Goal: Transaction & Acquisition: Purchase product/service

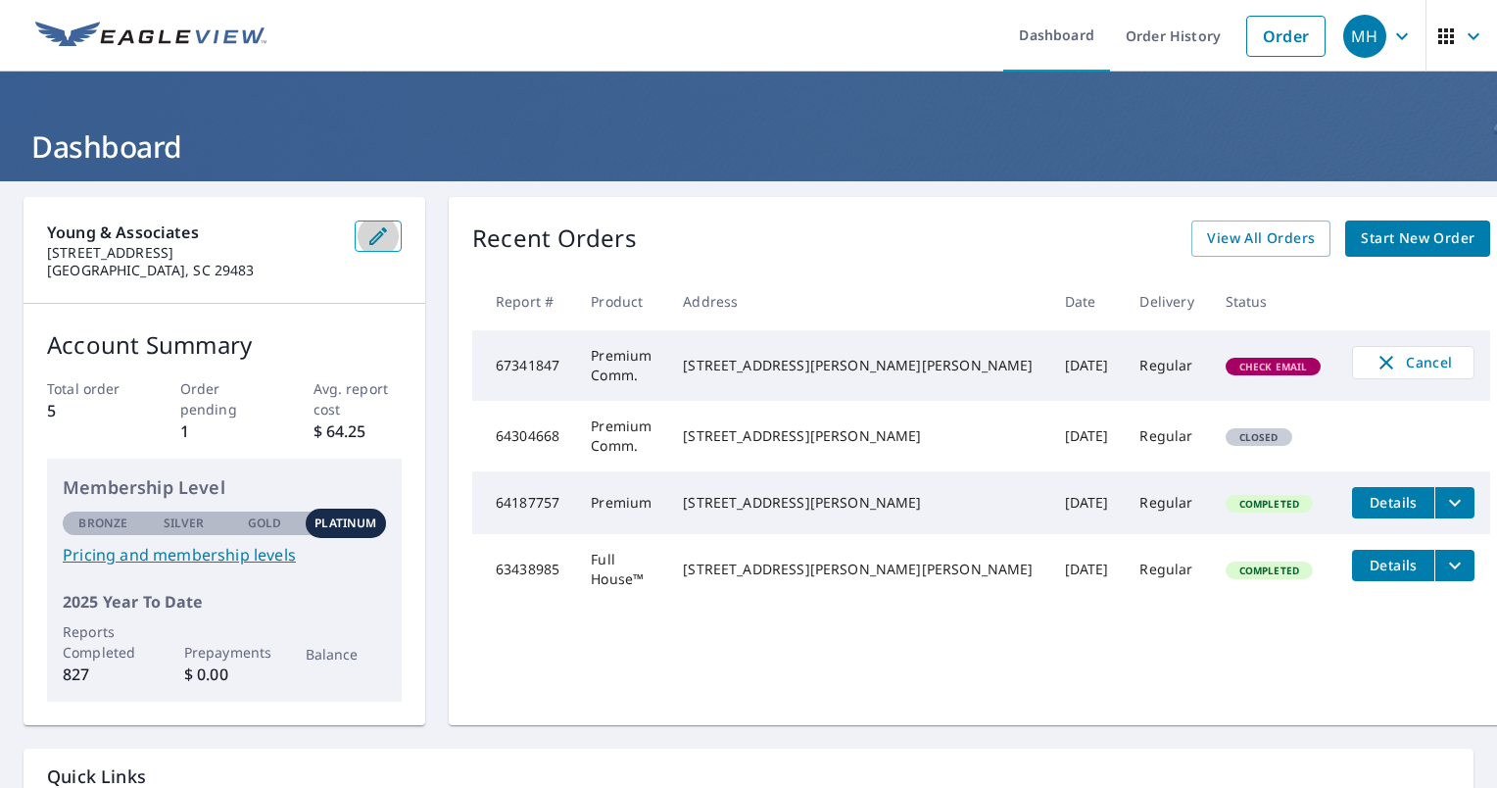
click at [375, 233] on div "Young & Associates 3028 Argyll Dr Summerville, SC 29483" at bounding box center [225, 250] width 402 height 107
click at [387, 239] on icon "button" at bounding box center [378, 236] width 18 height 18
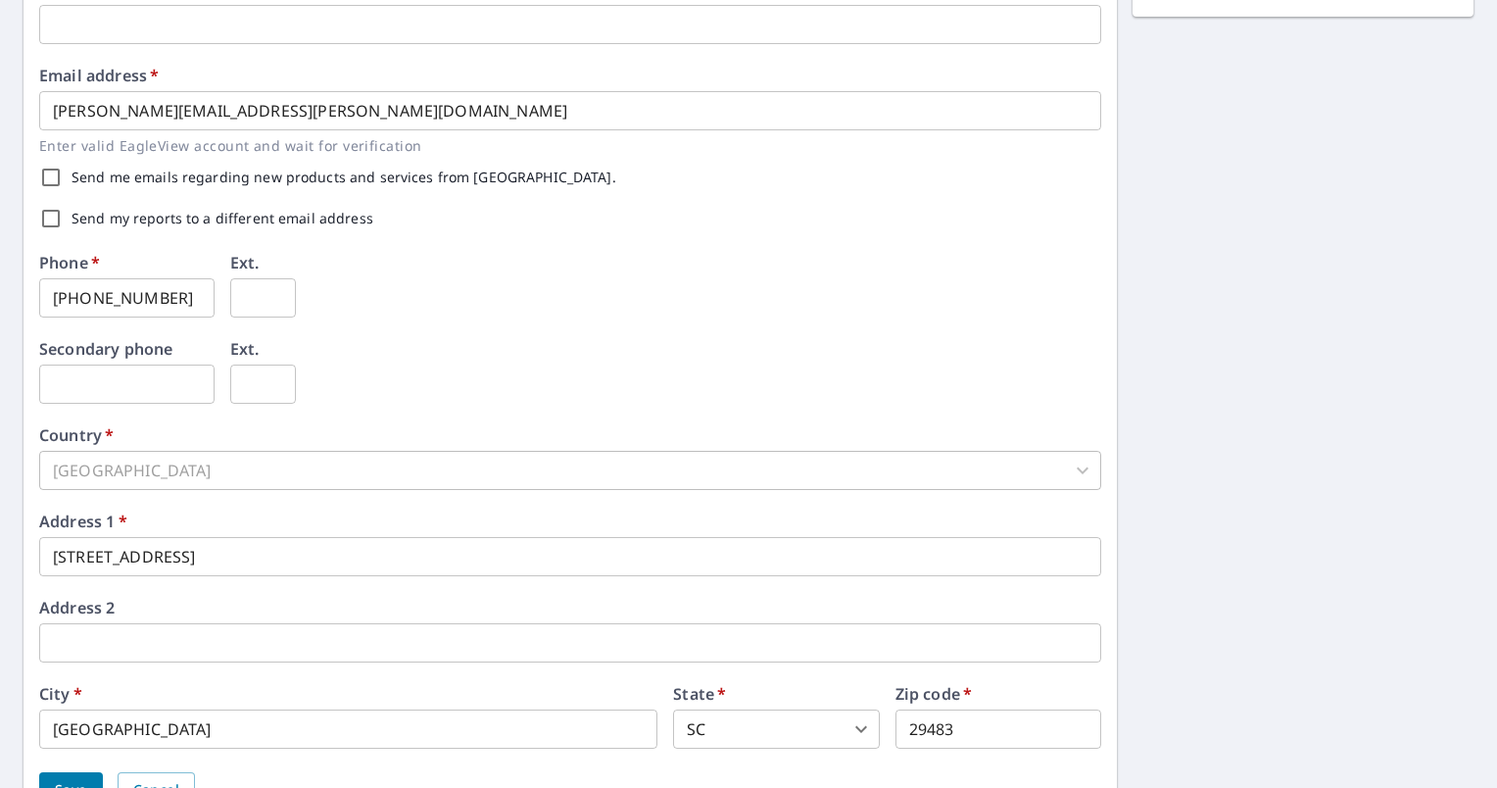
scroll to position [591, 0]
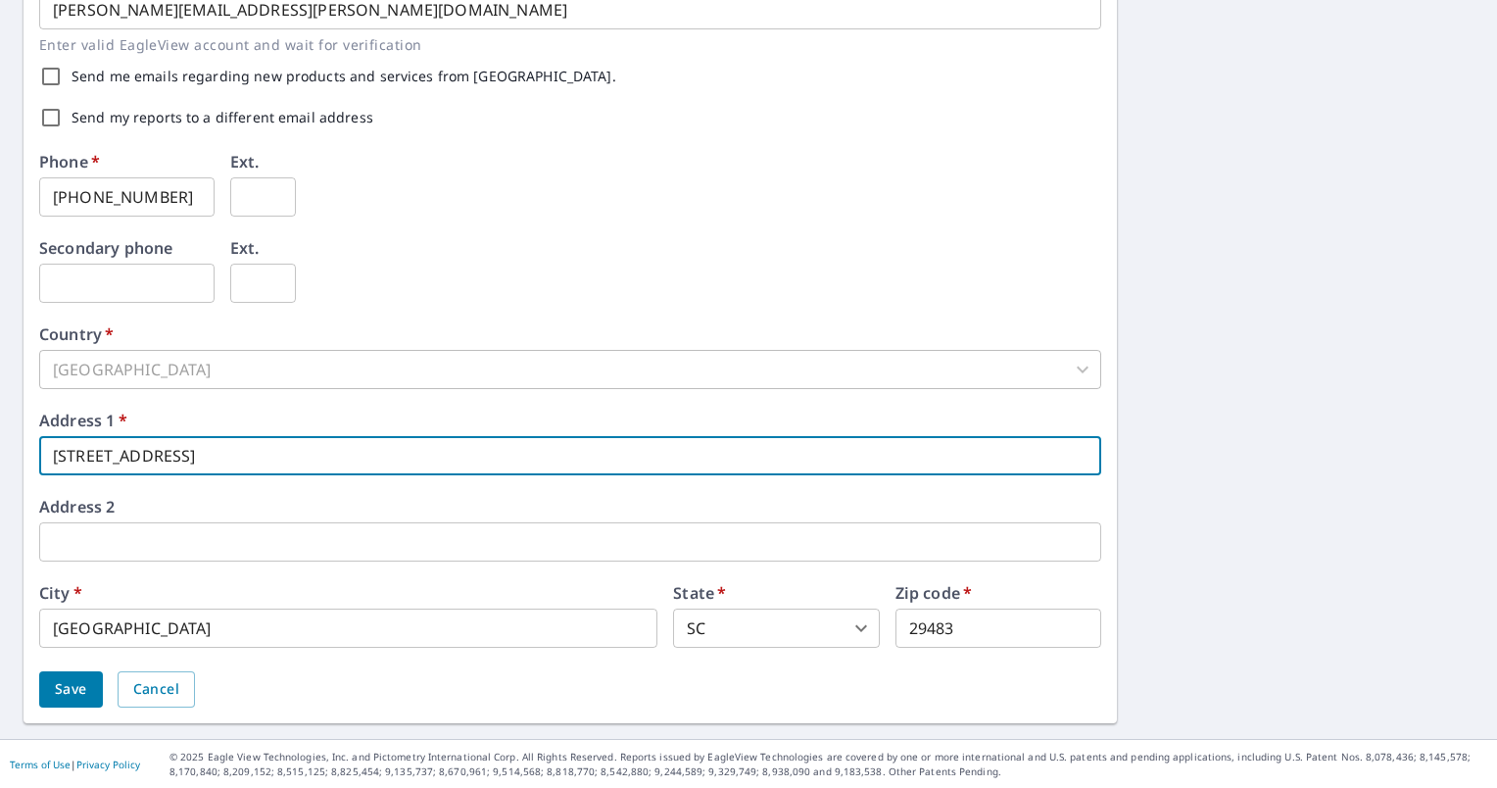
drag, startPoint x: 194, startPoint y: 462, endPoint x: 27, endPoint y: 452, distance: 166.9
click at [28, 453] on div "First name   * Megan ​ Last name   * Helsabeck ​ Company name   * Young & Assoc…" at bounding box center [570, 164] width 1093 height 1117
type input "287 Summerset Lane"
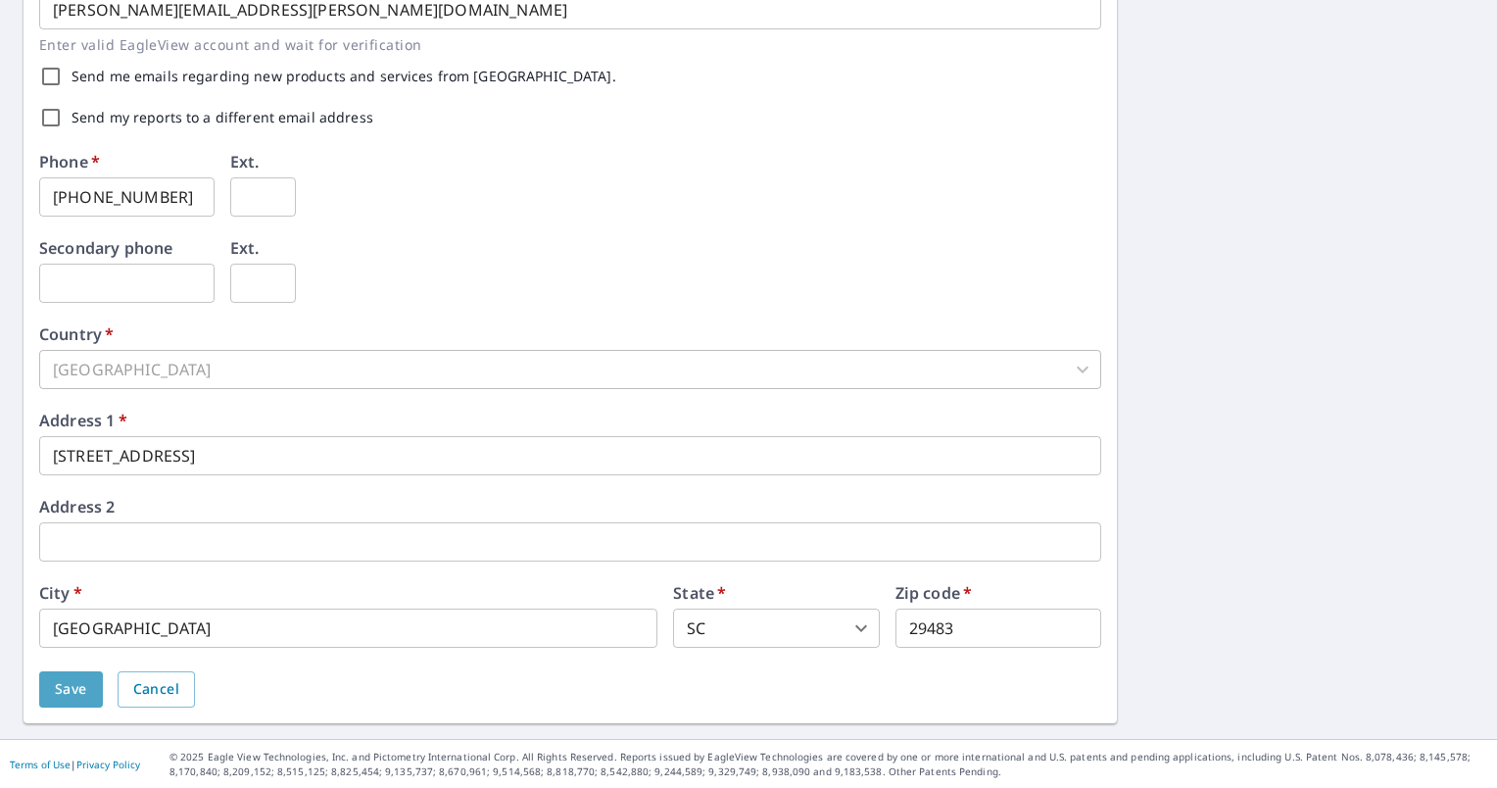
click at [67, 694] on span "Save" at bounding box center [71, 689] width 32 height 24
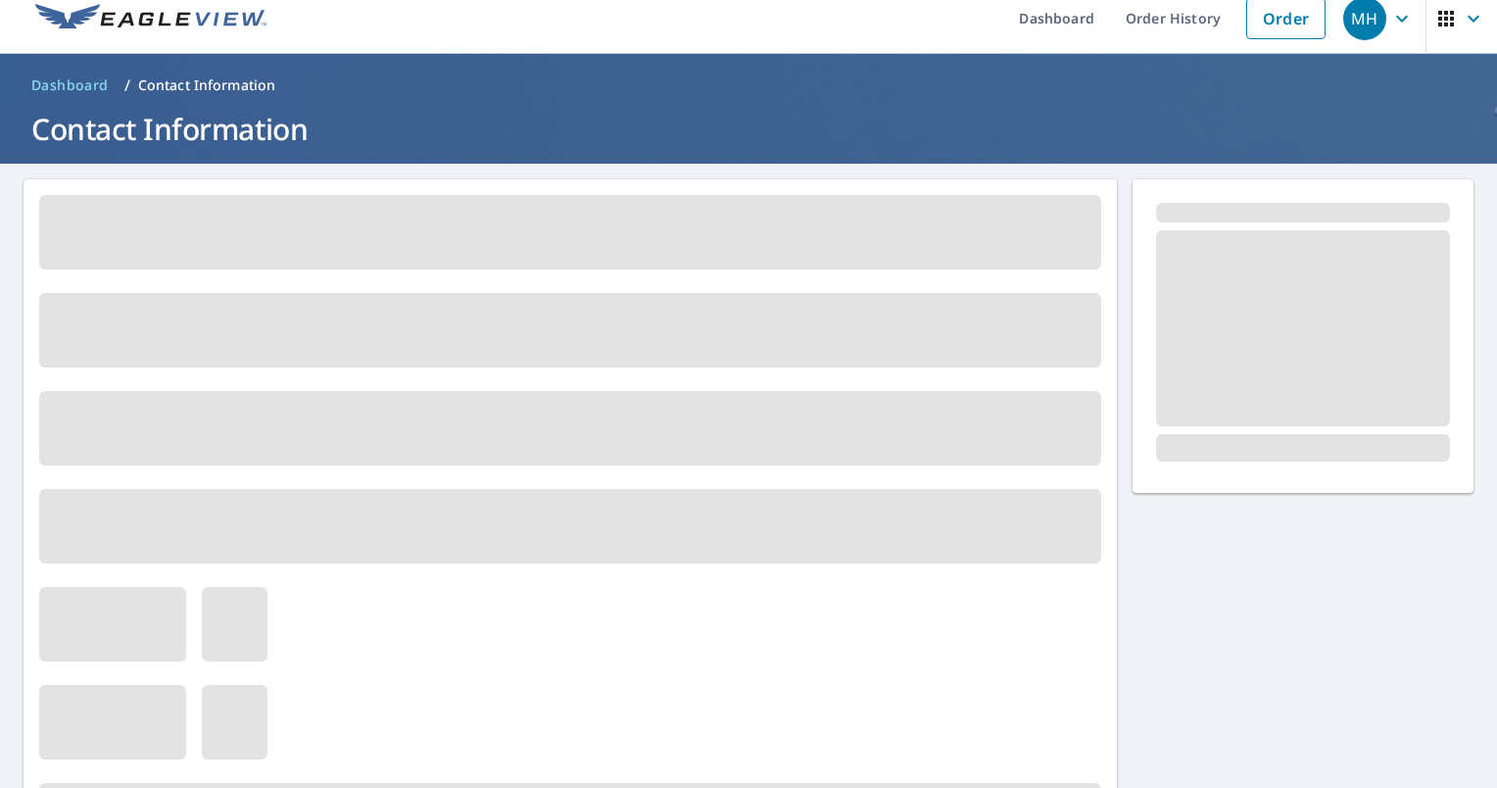
scroll to position [0, 0]
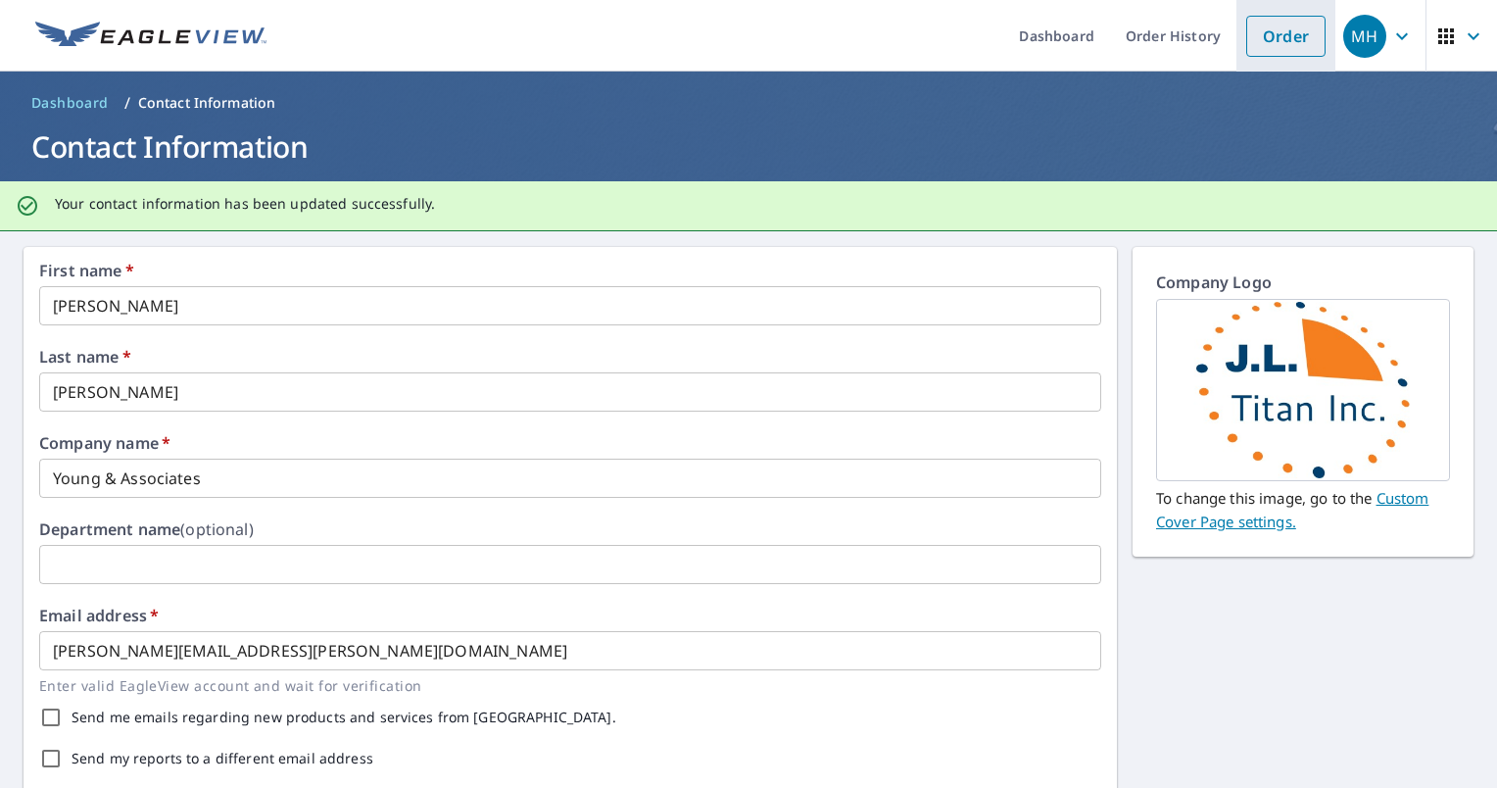
click at [1268, 33] on link "Order" at bounding box center [1285, 36] width 79 height 41
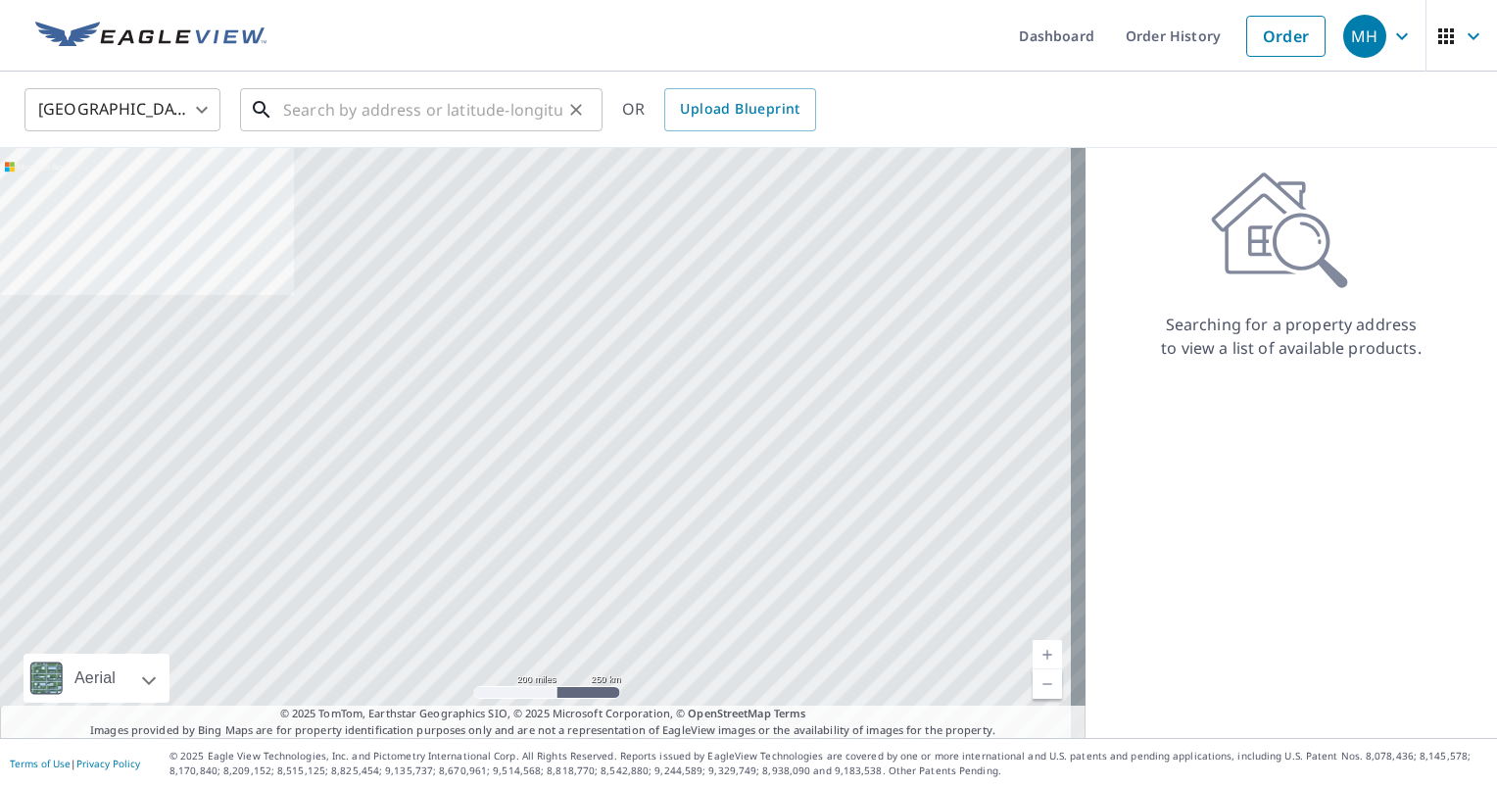
click at [388, 114] on input "text" at bounding box center [422, 109] width 279 height 55
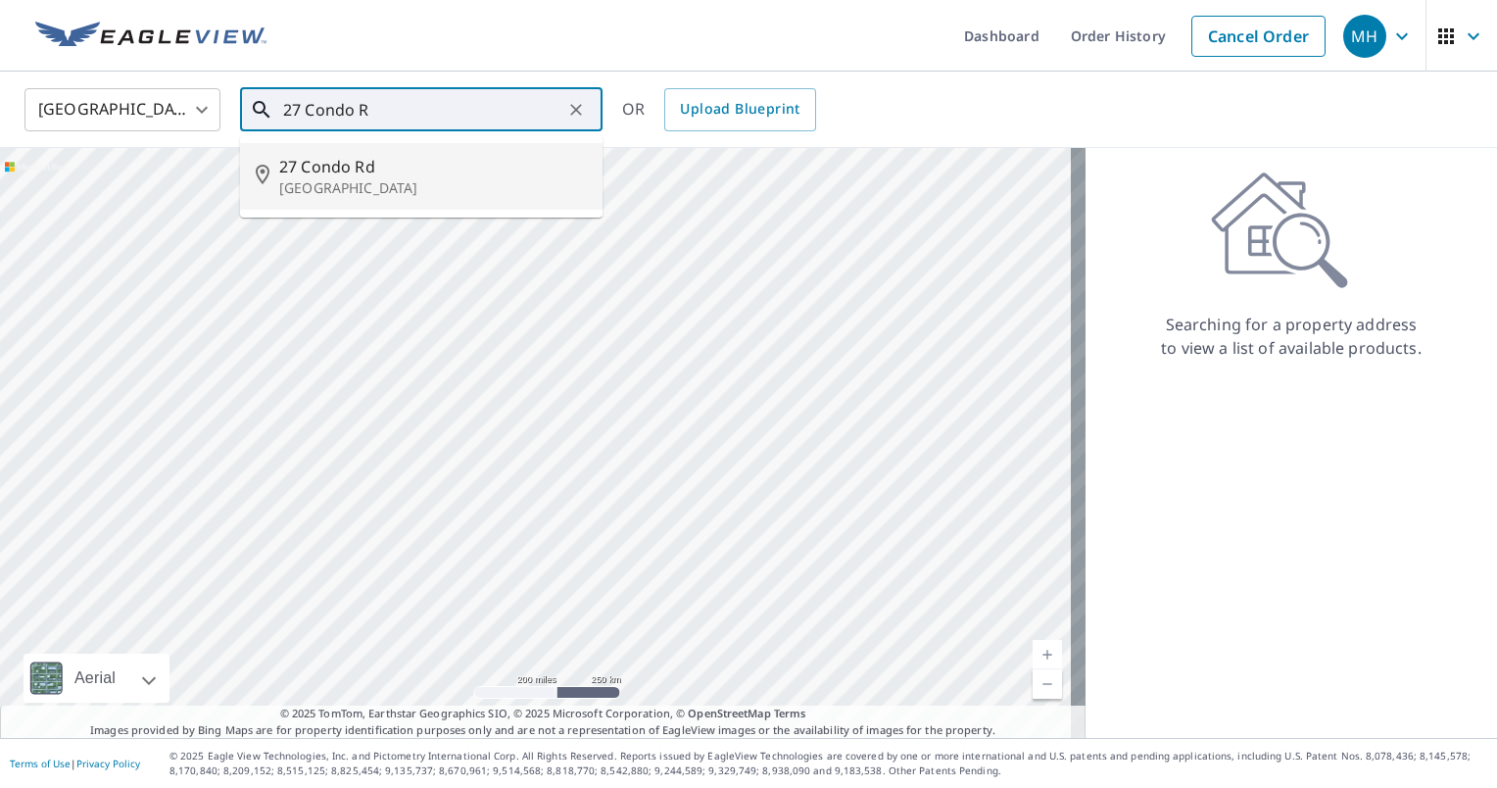
click at [362, 184] on p "Campton, NH 03223" at bounding box center [433, 188] width 308 height 20
type input "27 Condo Rd Campton, NH 03223"
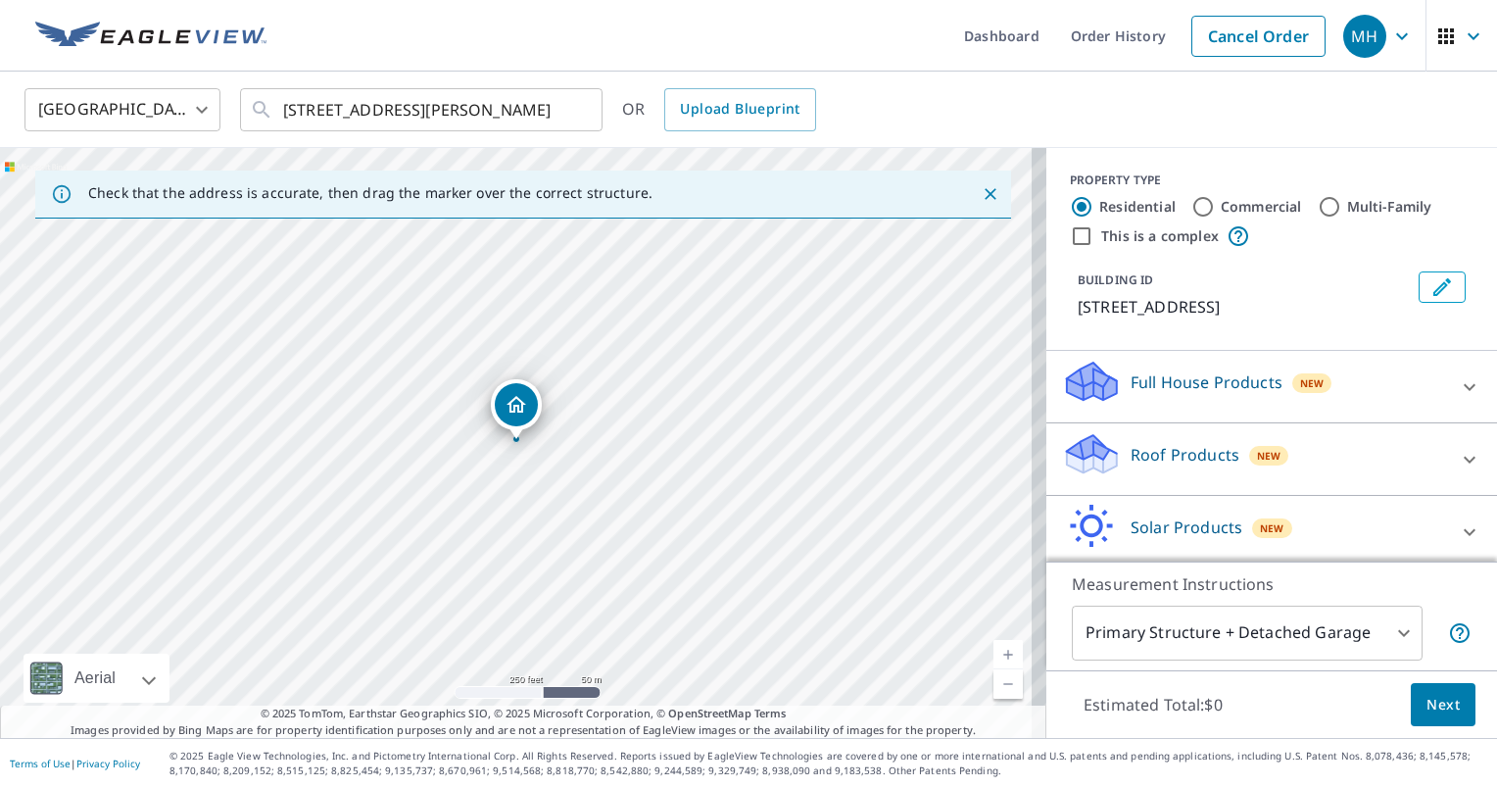
click at [1464, 386] on icon at bounding box center [1470, 386] width 12 height 7
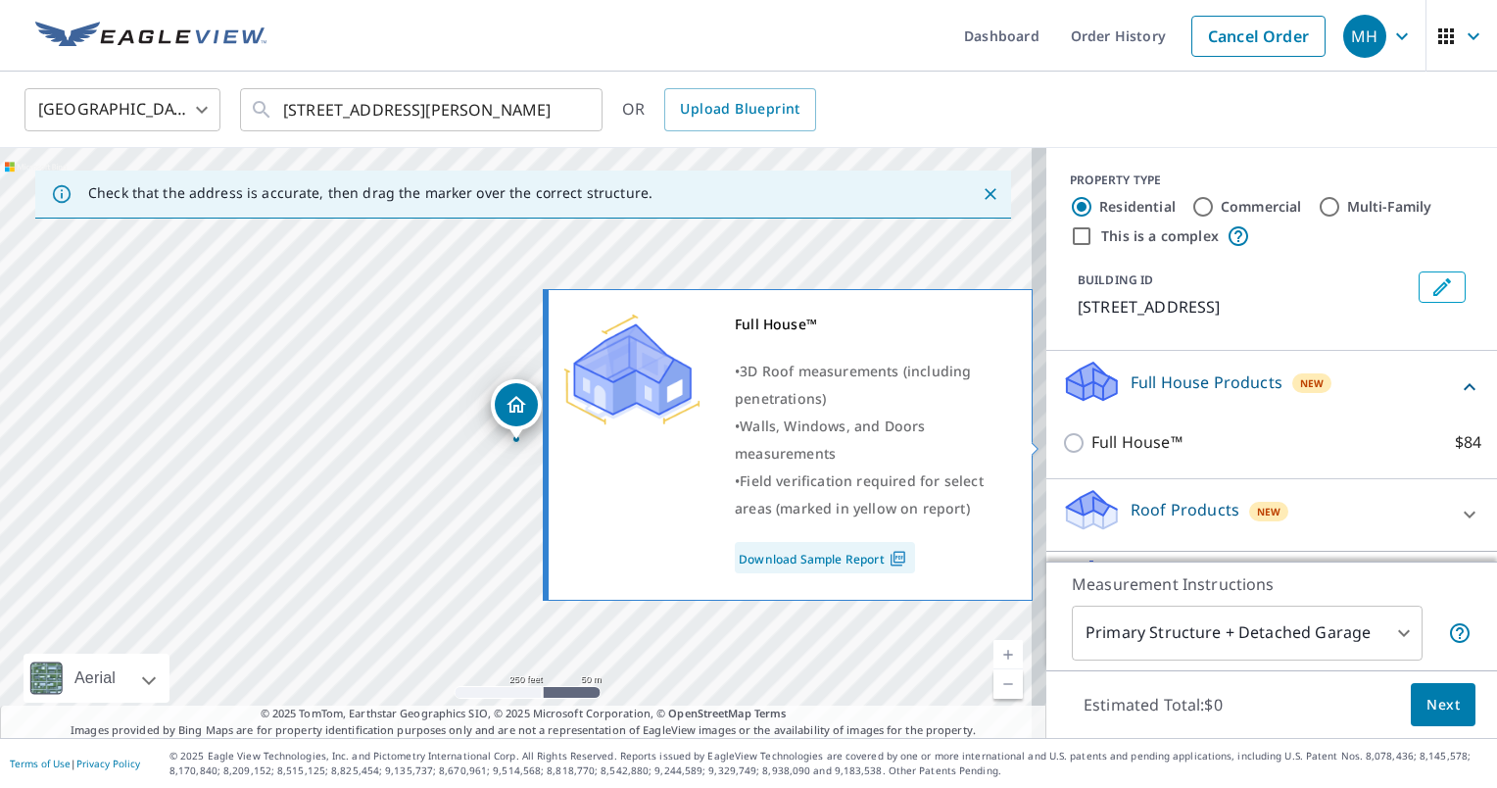
click at [1062, 443] on input "Full House™ $84" at bounding box center [1076, 443] width 29 height 24
checkbox input "true"
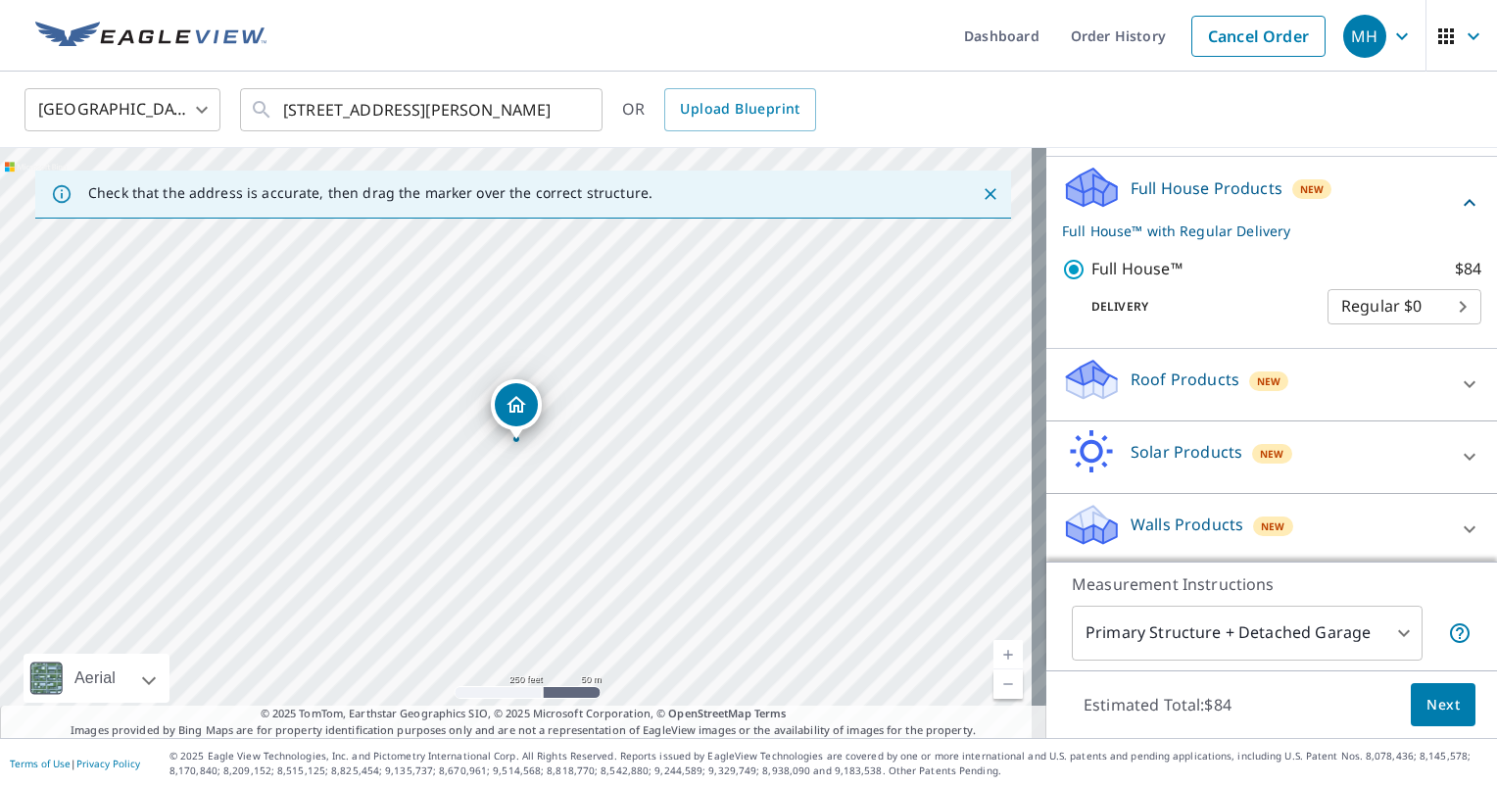
scroll to position [198, 0]
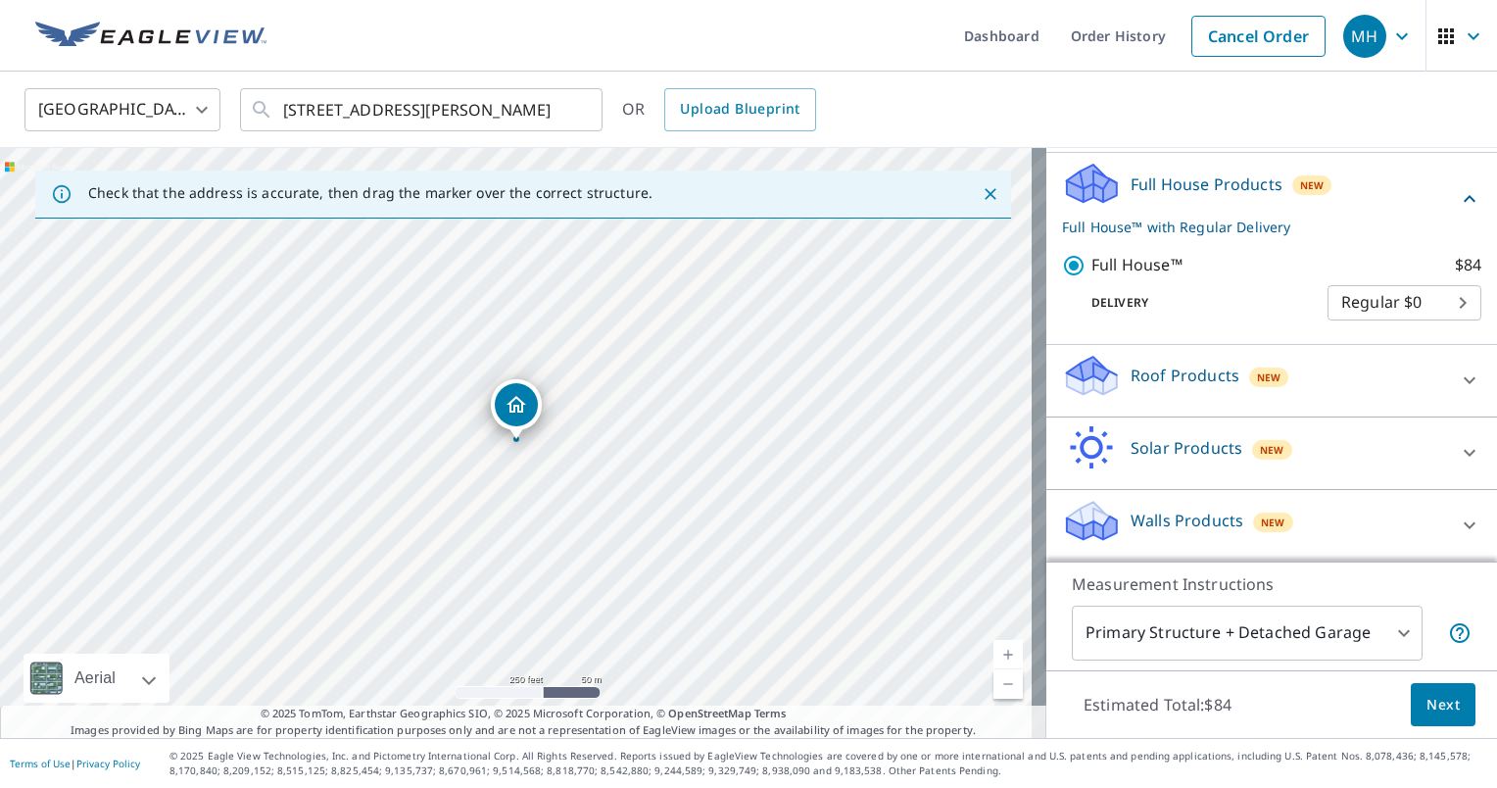
click at [1430, 706] on span "Next" at bounding box center [1443, 705] width 33 height 24
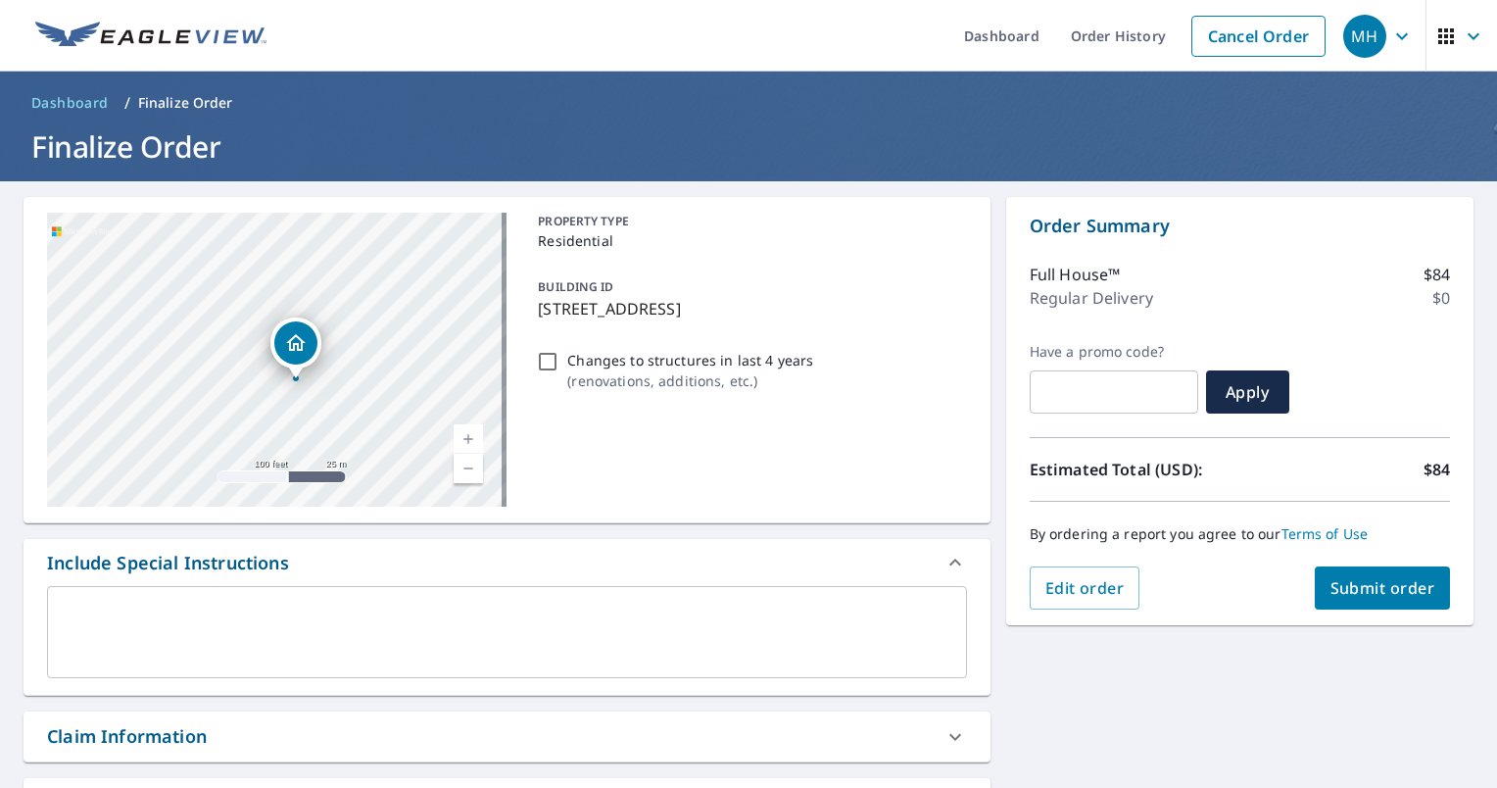
drag, startPoint x: 194, startPoint y: 419, endPoint x: 310, endPoint y: 425, distance: 115.8
click at [310, 425] on div "27 Condo Rd Campton, NH 03223" at bounding box center [277, 360] width 460 height 294
drag, startPoint x: 351, startPoint y: 416, endPoint x: 338, endPoint y: 398, distance: 22.6
click at [338, 398] on div "27 Condo Rd Campton, NH 03223" at bounding box center [277, 360] width 460 height 294
click at [1352, 591] on span "Submit order" at bounding box center [1383, 588] width 105 height 22
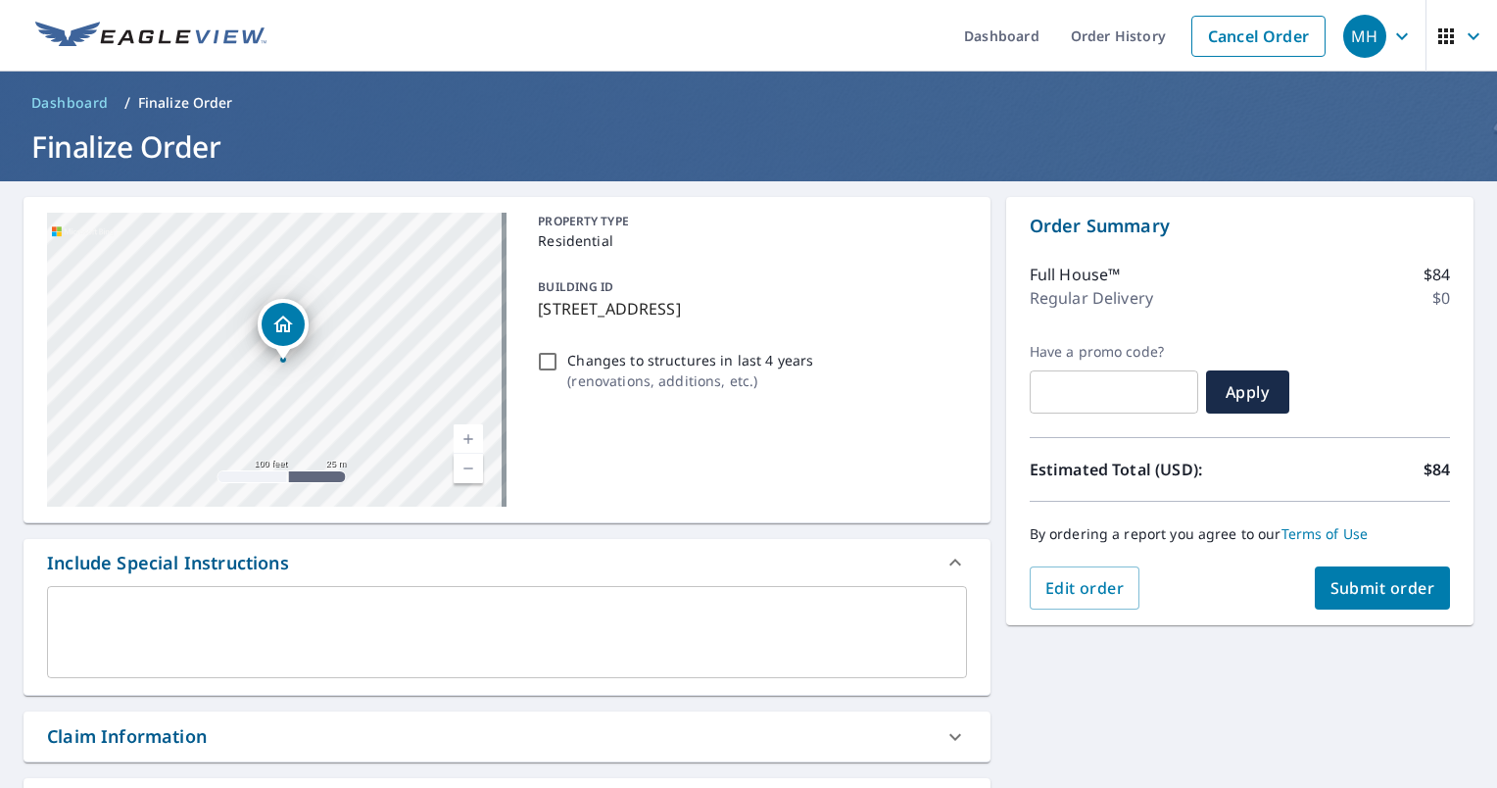
checkbox input "true"
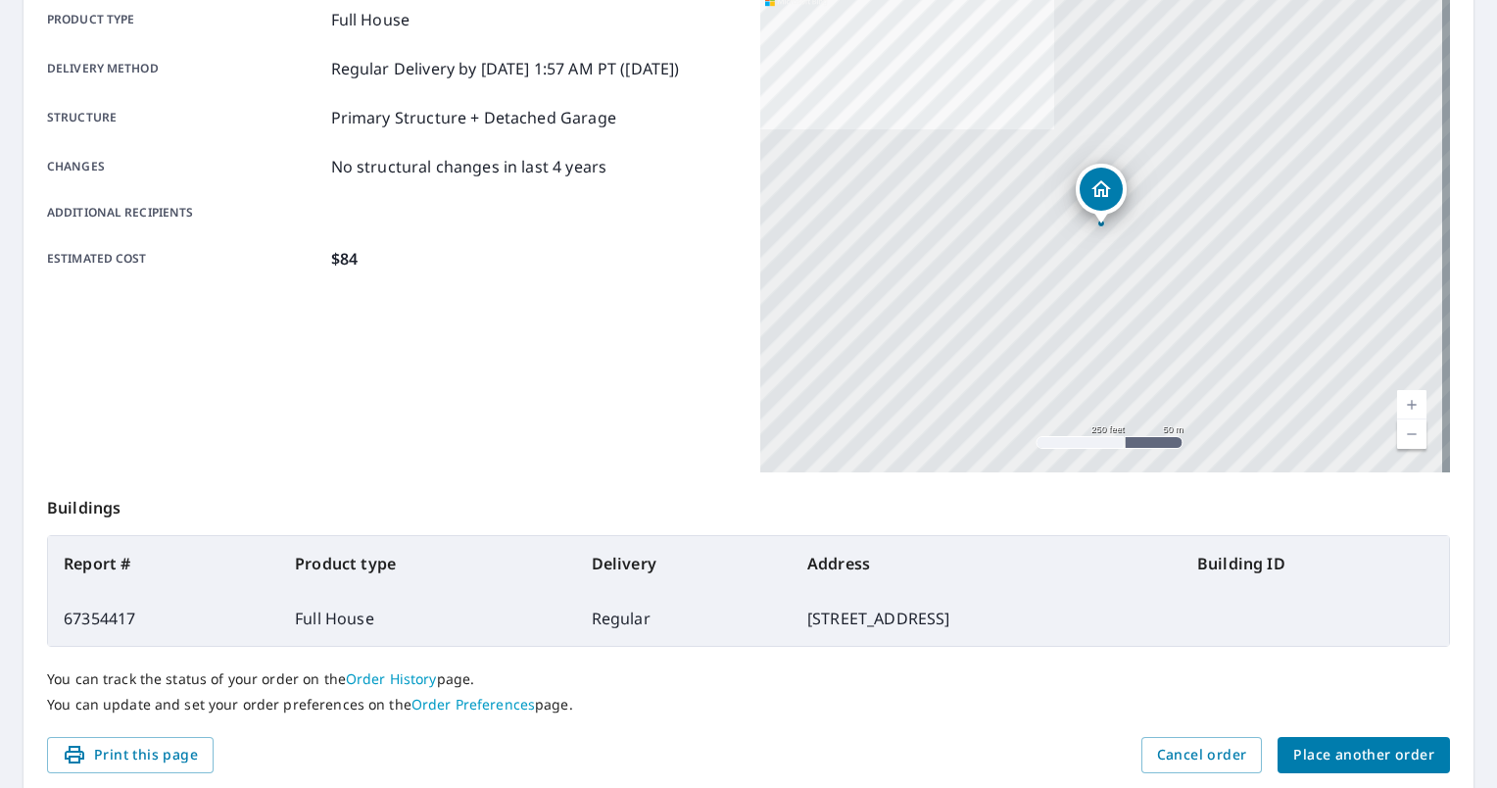
scroll to position [364, 0]
